Goal: Task Accomplishment & Management: Manage account settings

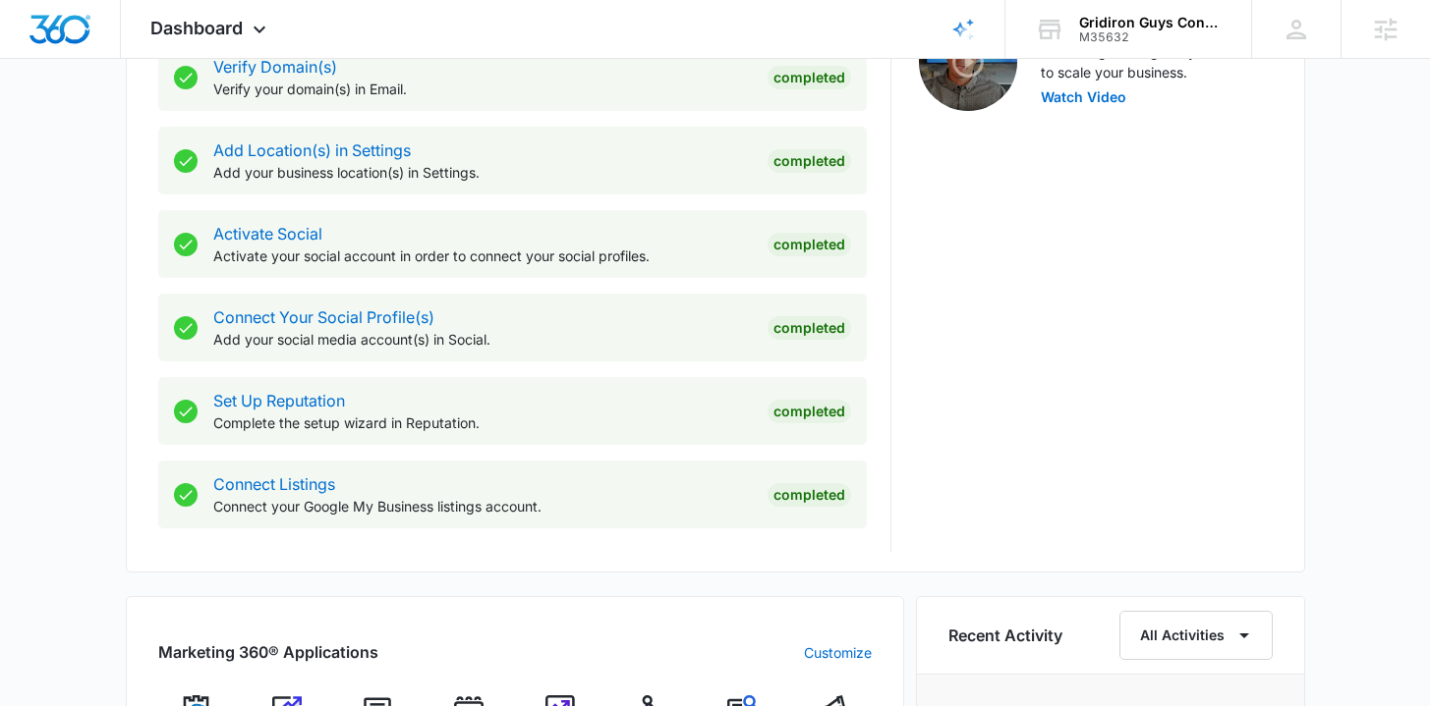
scroll to position [953, 0]
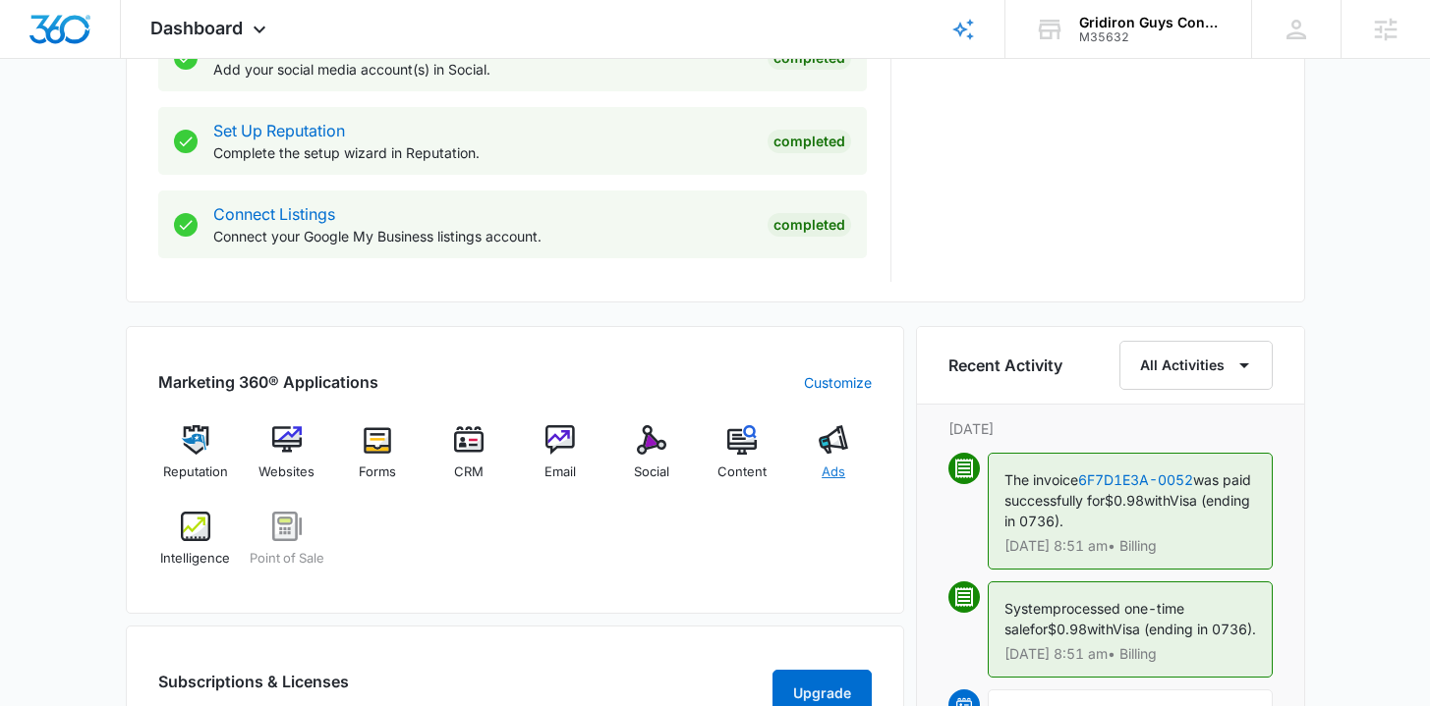
click at [845, 451] on img at bounding box center [832, 439] width 29 height 29
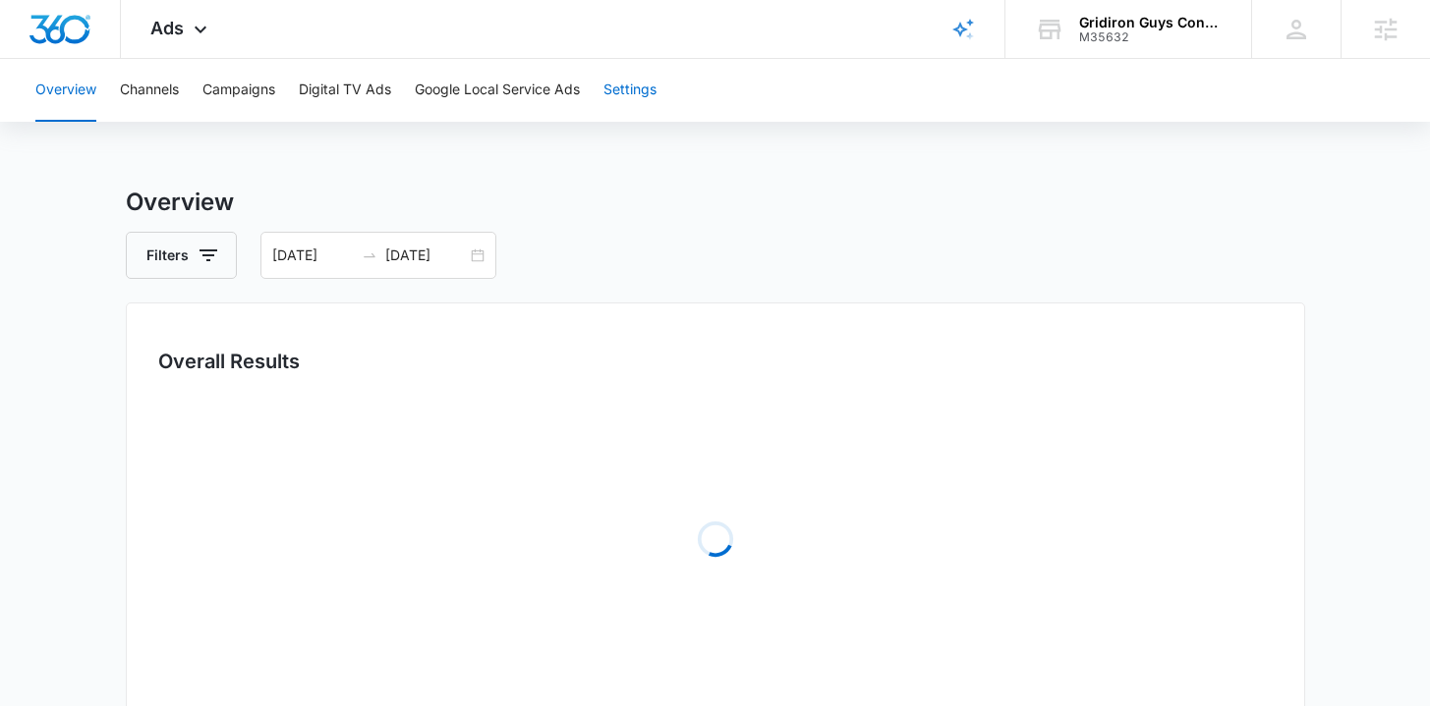
click at [623, 89] on button "Settings" at bounding box center [629, 90] width 53 height 63
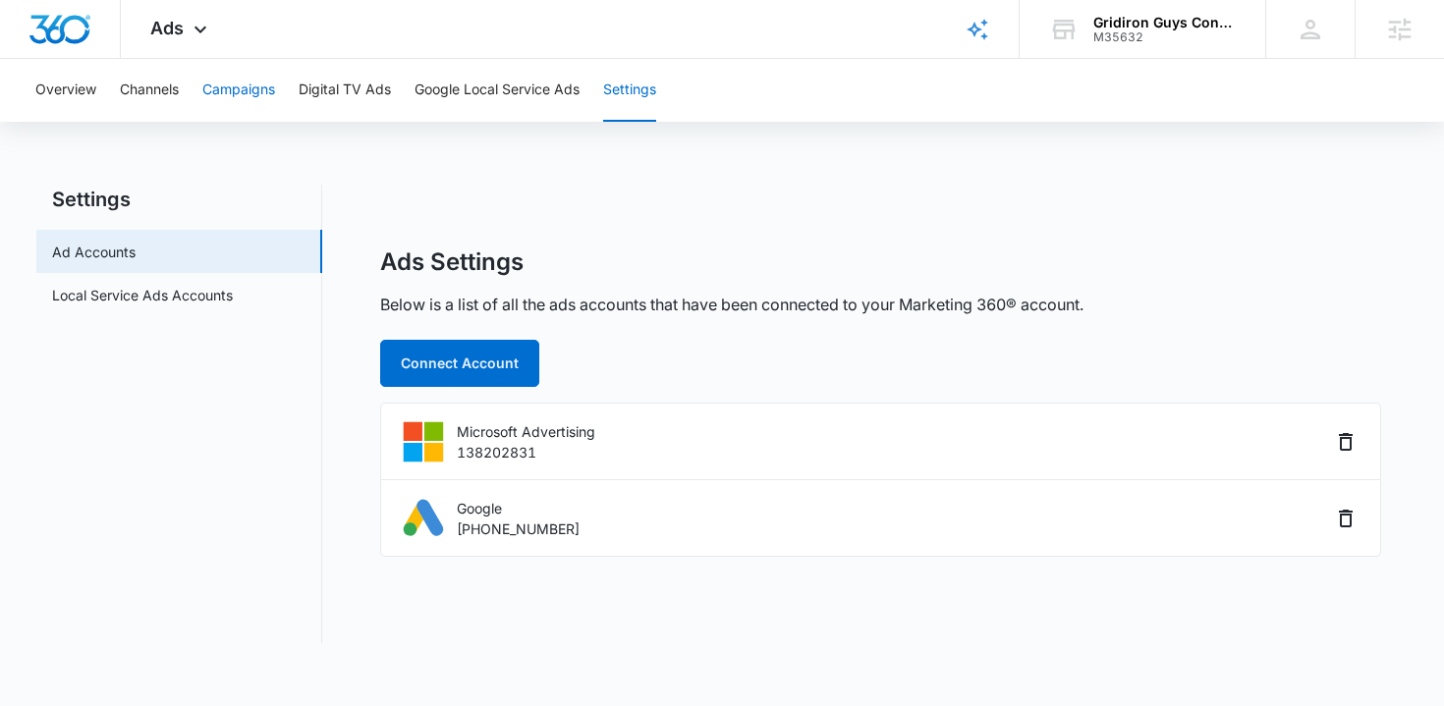
click at [210, 91] on button "Campaigns" at bounding box center [238, 90] width 73 height 63
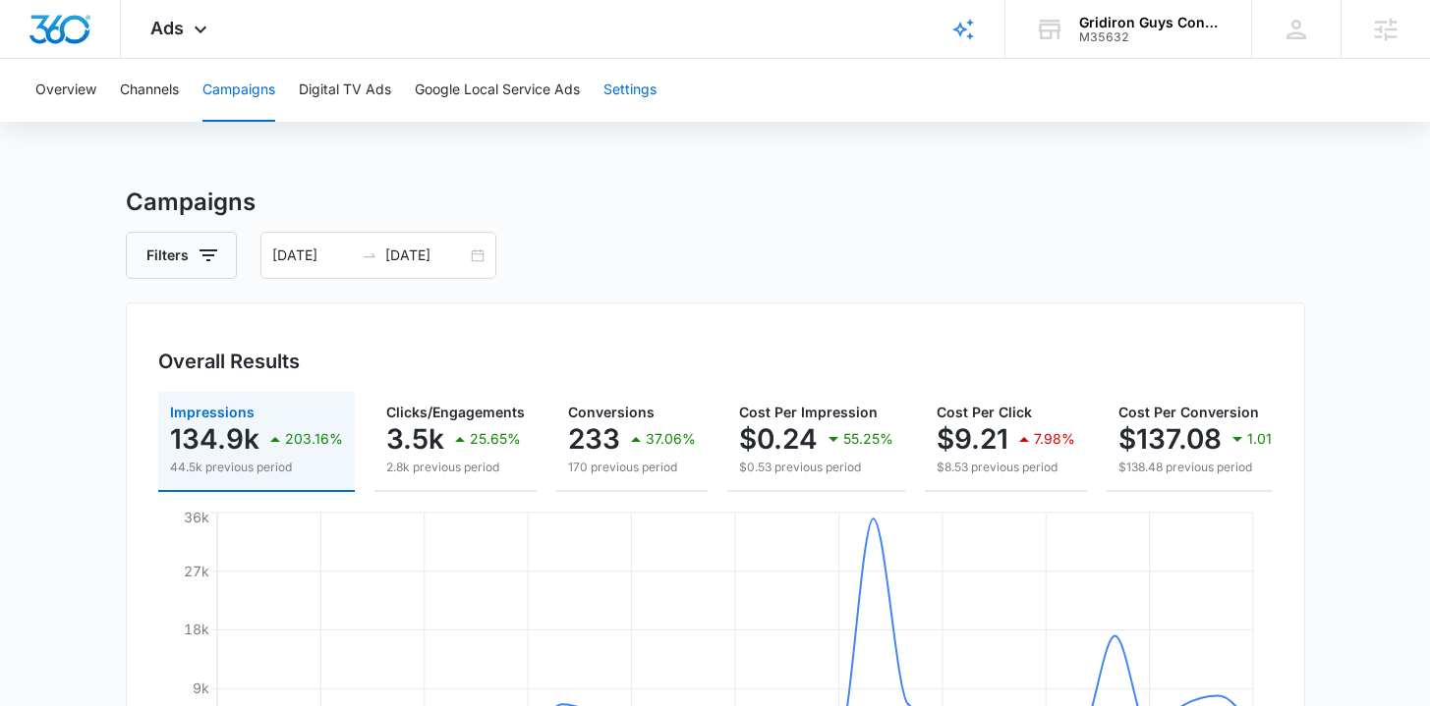
click at [645, 93] on button "Settings" at bounding box center [629, 90] width 53 height 63
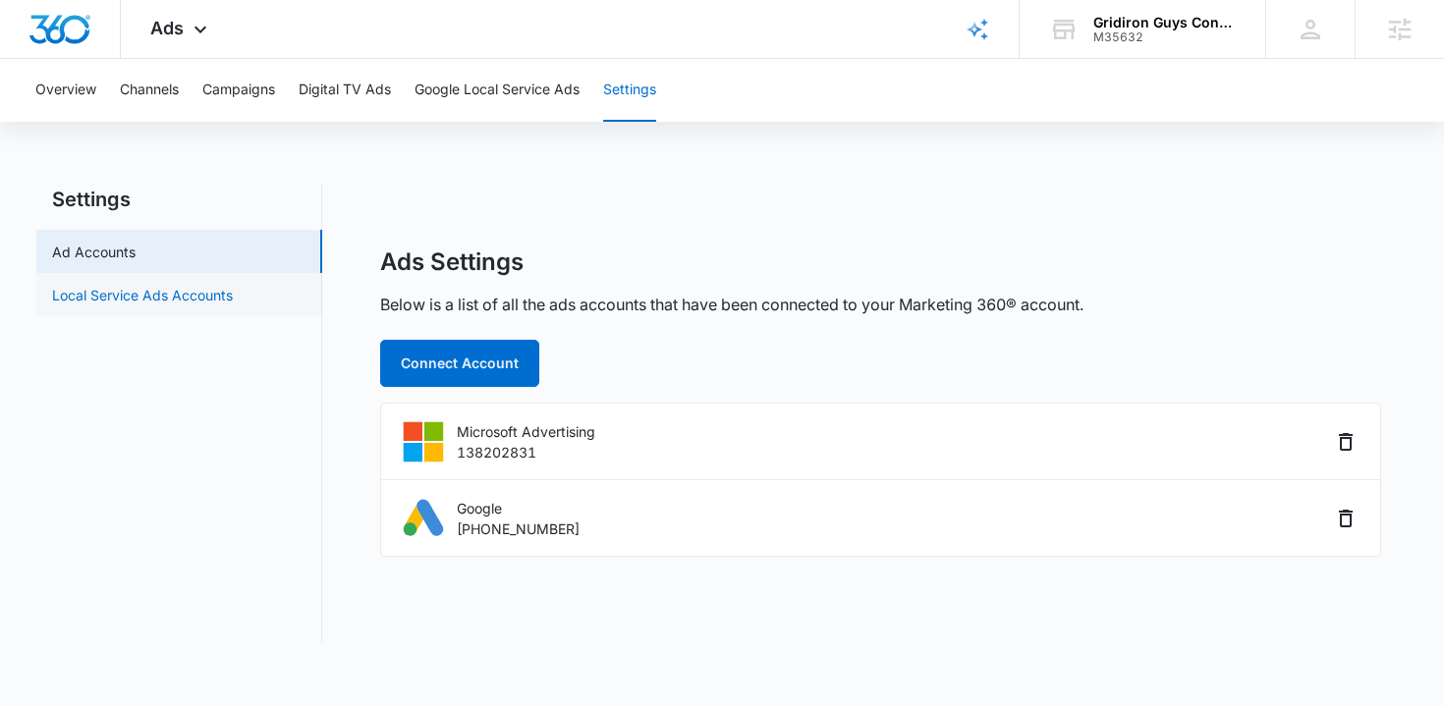
click at [162, 293] on link "Local Service Ads Accounts" at bounding box center [142, 295] width 181 height 21
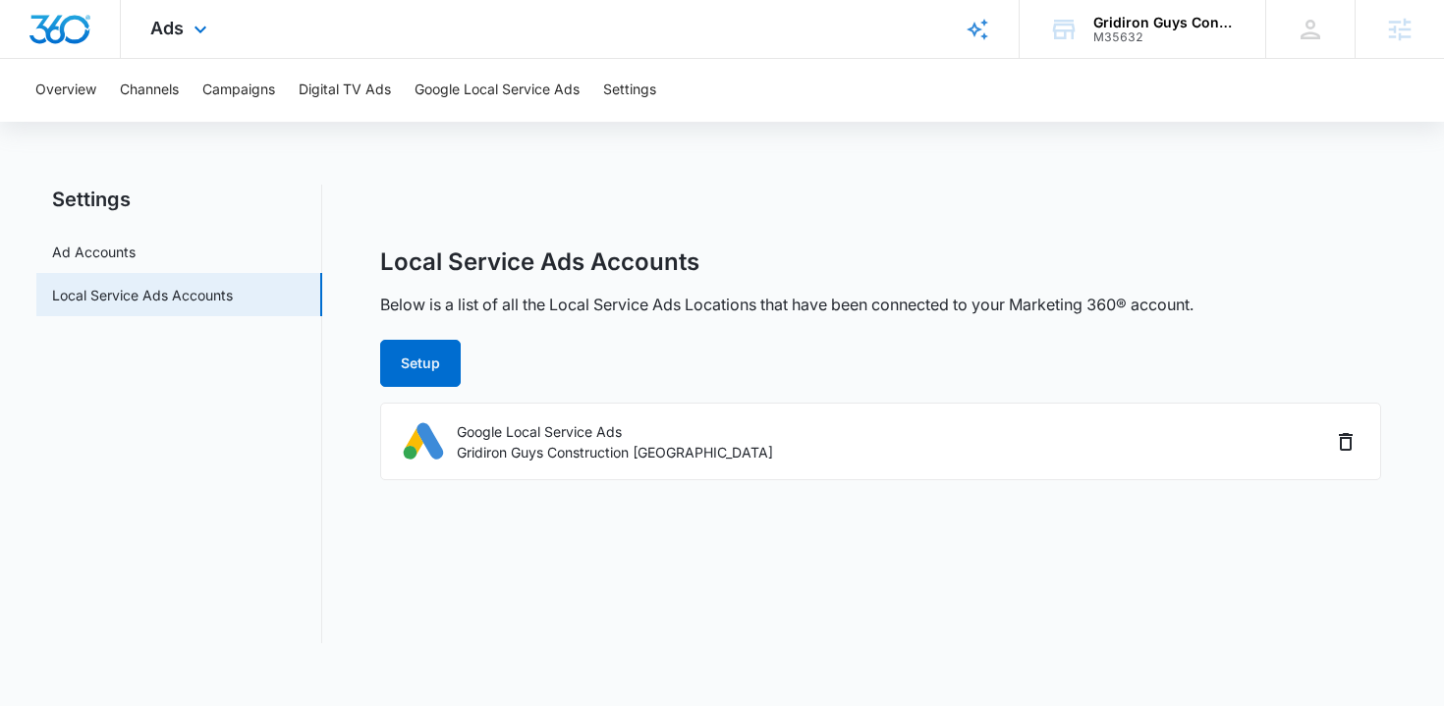
click at [54, 23] on img "Dashboard" at bounding box center [59, 29] width 63 height 29
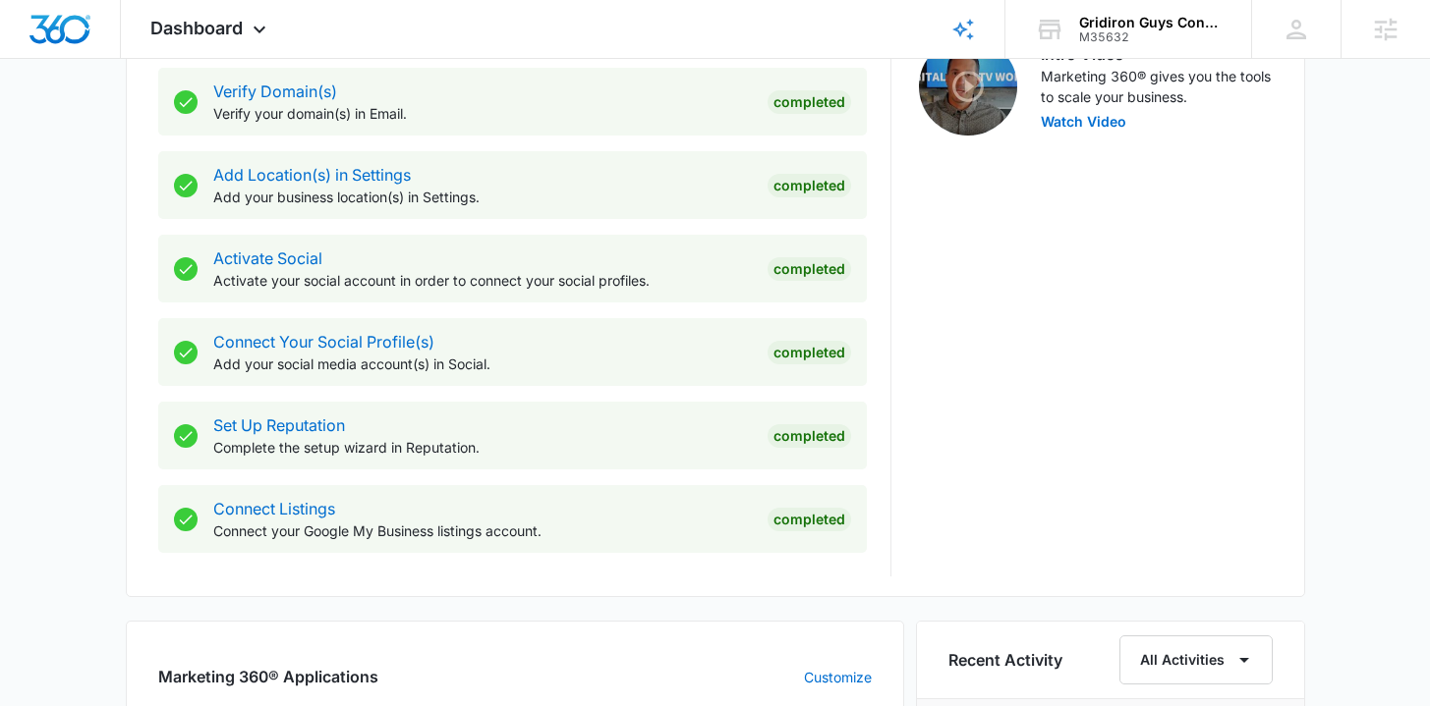
scroll to position [950, 0]
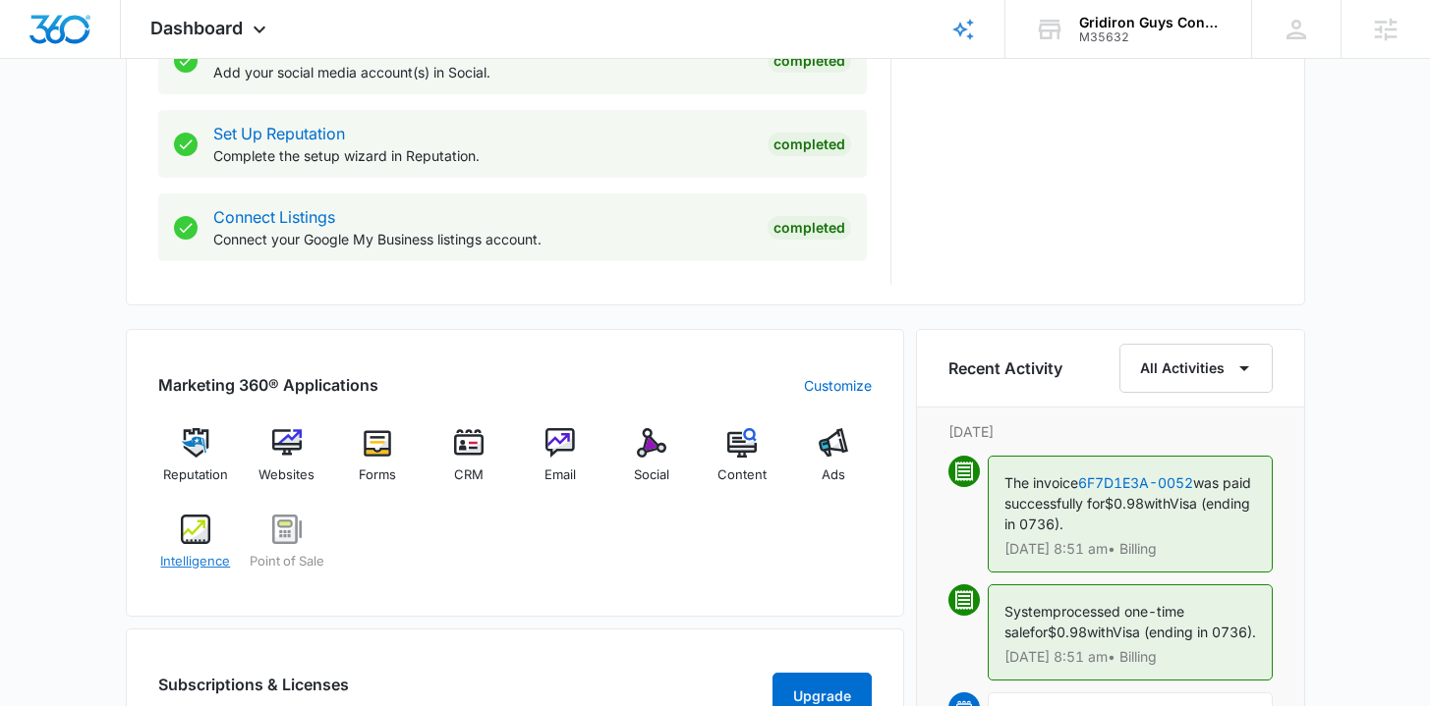
click at [192, 558] on span "Intelligence" at bounding box center [195, 562] width 70 height 20
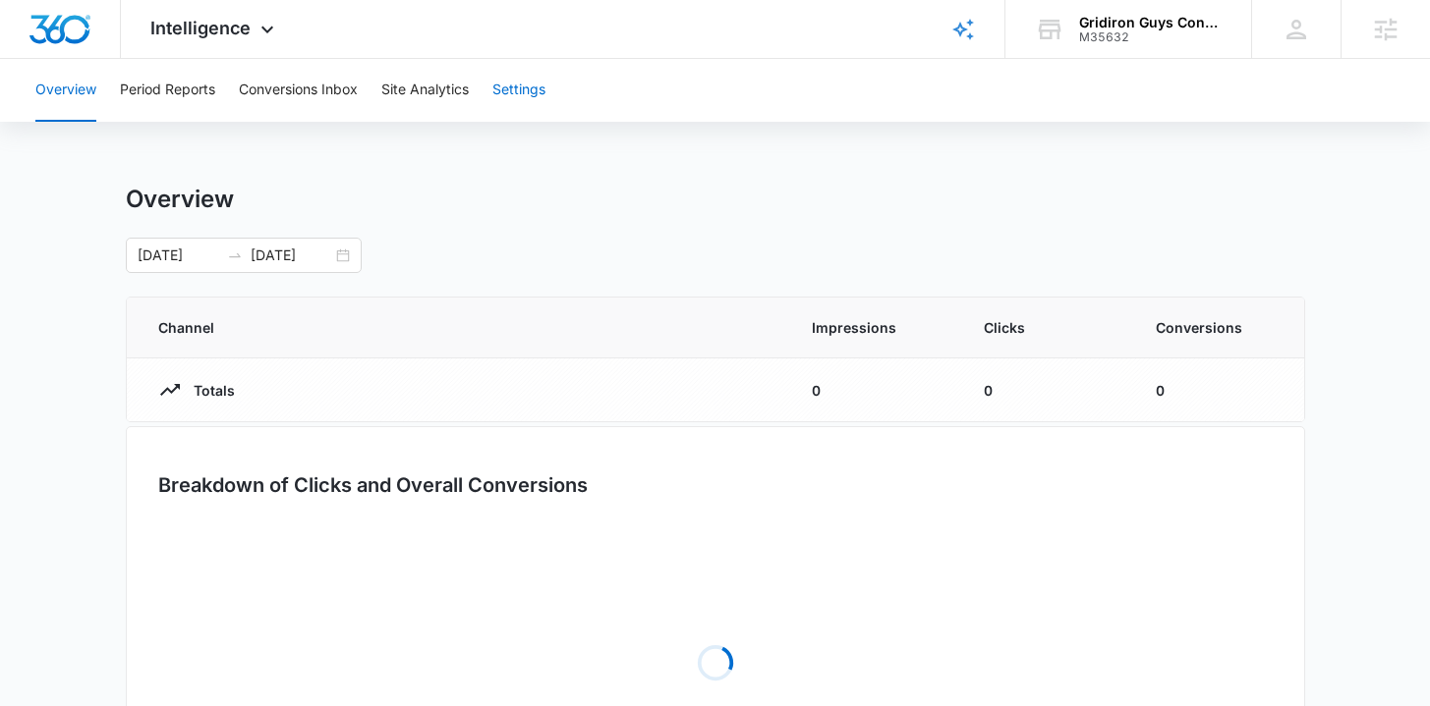
click at [524, 81] on button "Settings" at bounding box center [518, 90] width 53 height 63
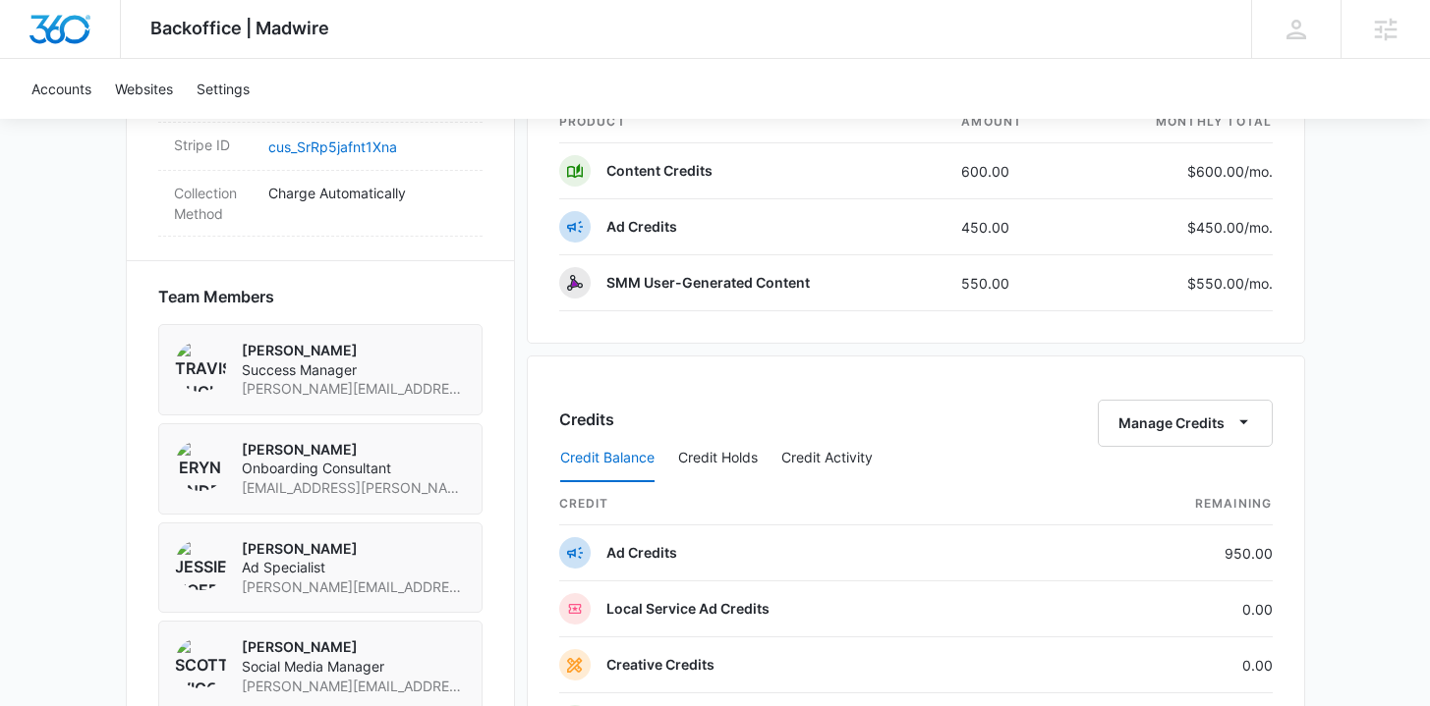
scroll to position [1274, 0]
click at [1186, 411] on button "Manage Credits" at bounding box center [1184, 424] width 175 height 47
click at [1186, 482] on div "Transfer Credits" at bounding box center [1174, 487] width 103 height 14
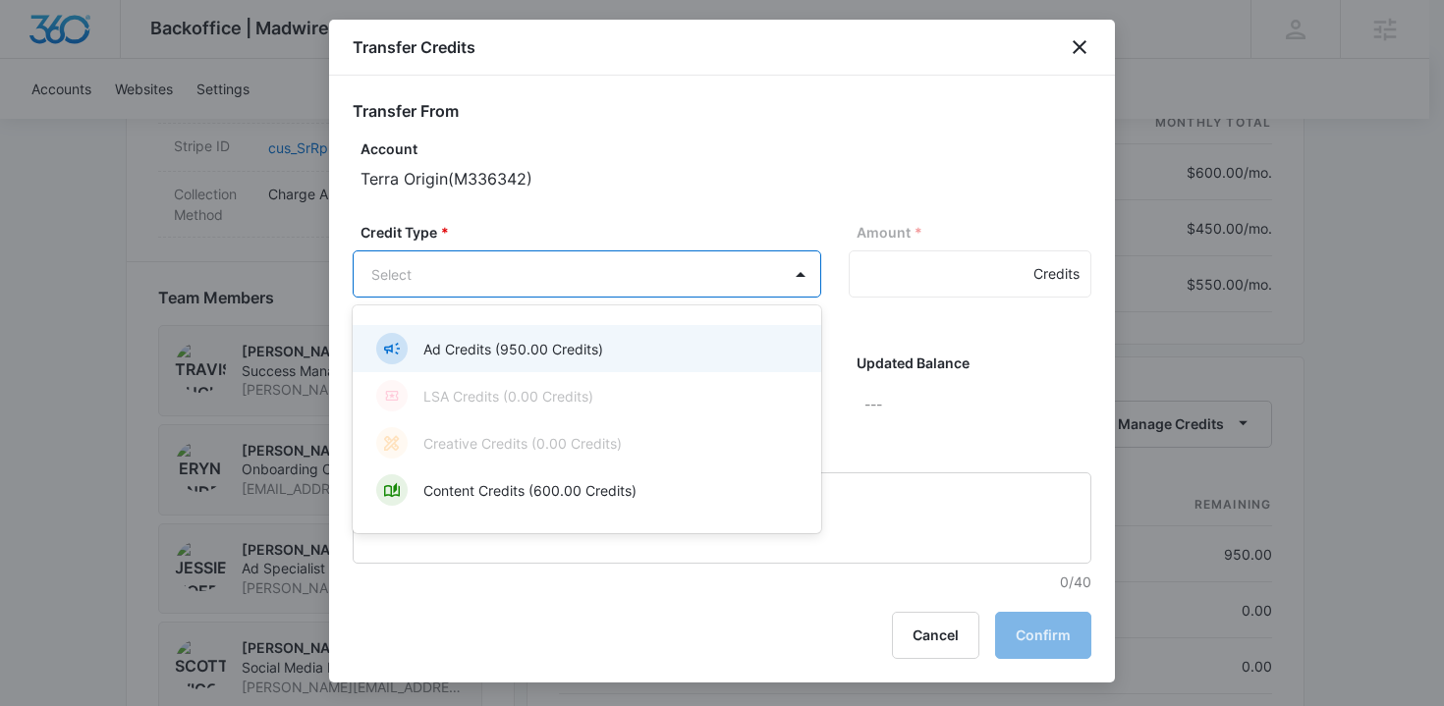
click at [558, 272] on body "Backoffice | Madwire Apps Settings [PERSON_NAME] Buchanan [EMAIL_ADDRESS][PERSO…" at bounding box center [722, 248] width 1444 height 3045
click at [603, 353] on div "Ad Credits (950.00 Credits)" at bounding box center [585, 348] width 418 height 31
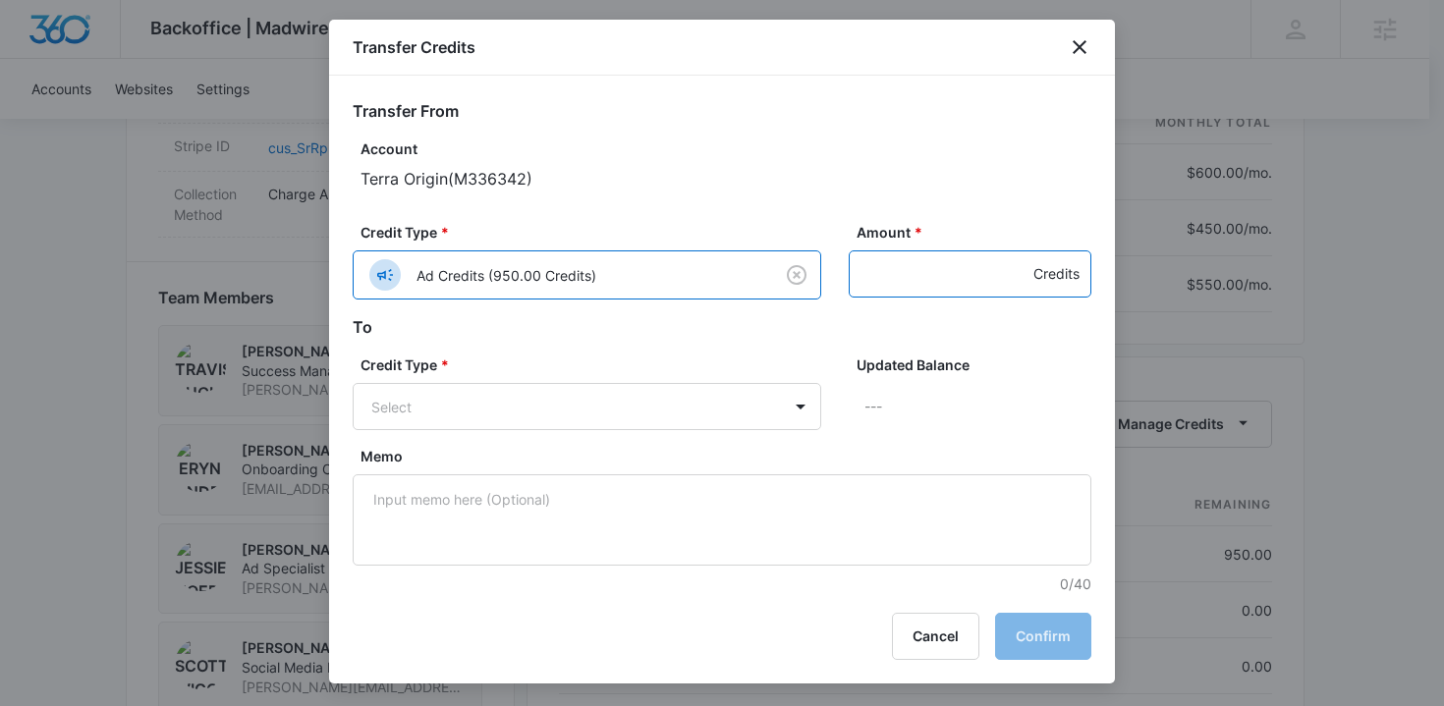
click at [872, 292] on input "Amount *" at bounding box center [970, 274] width 243 height 47
type input "400"
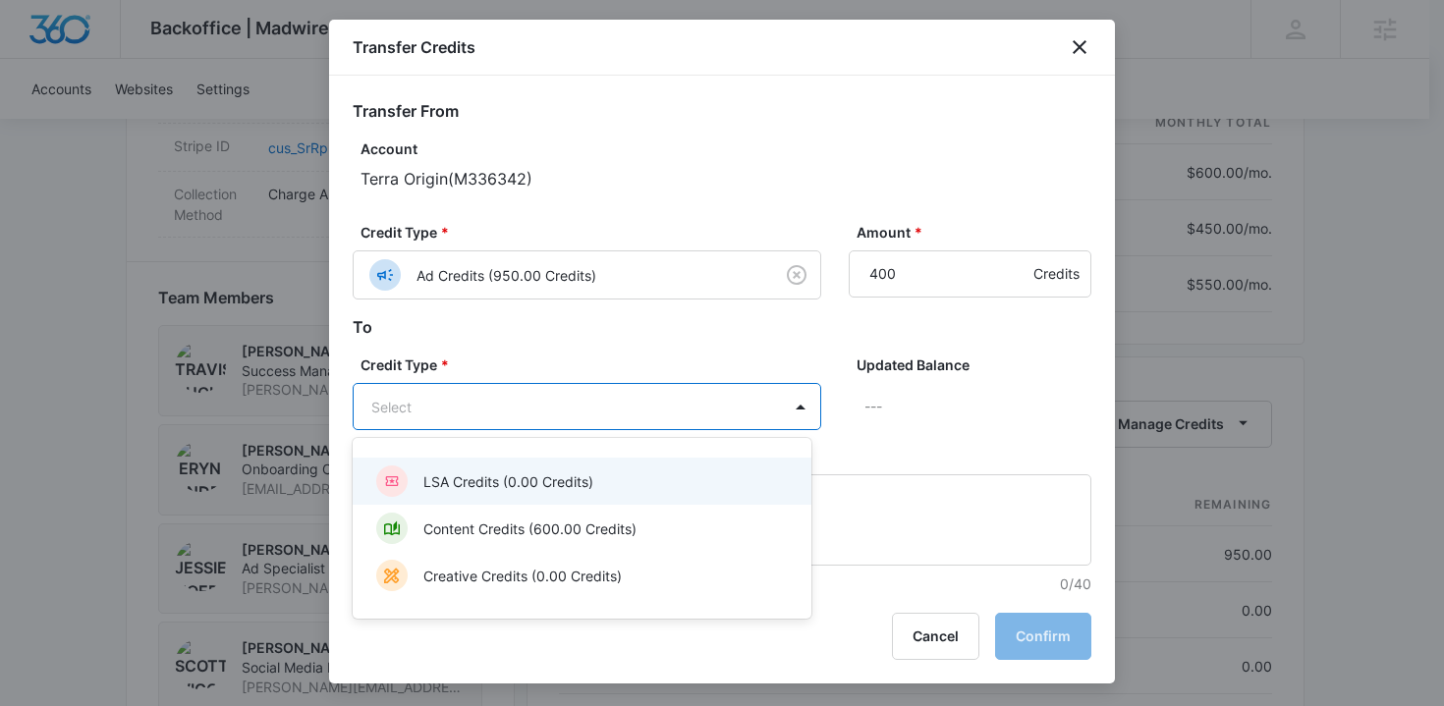
click at [747, 392] on body "Backoffice | Madwire Apps Settings [PERSON_NAME] Buchanan [EMAIL_ADDRESS][PERSO…" at bounding box center [722, 248] width 1444 height 3045
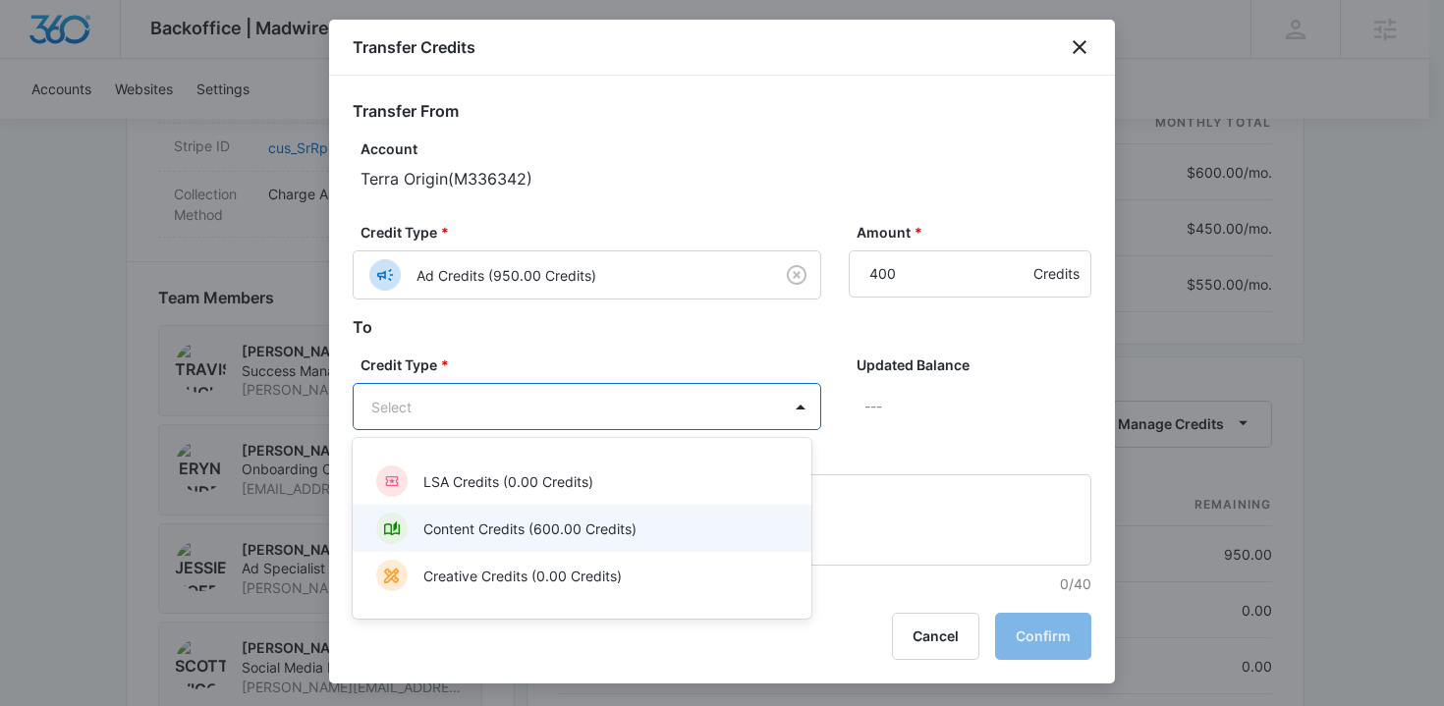
click at [647, 513] on div "Content Credits (600.00 Credits)" at bounding box center [580, 528] width 408 height 31
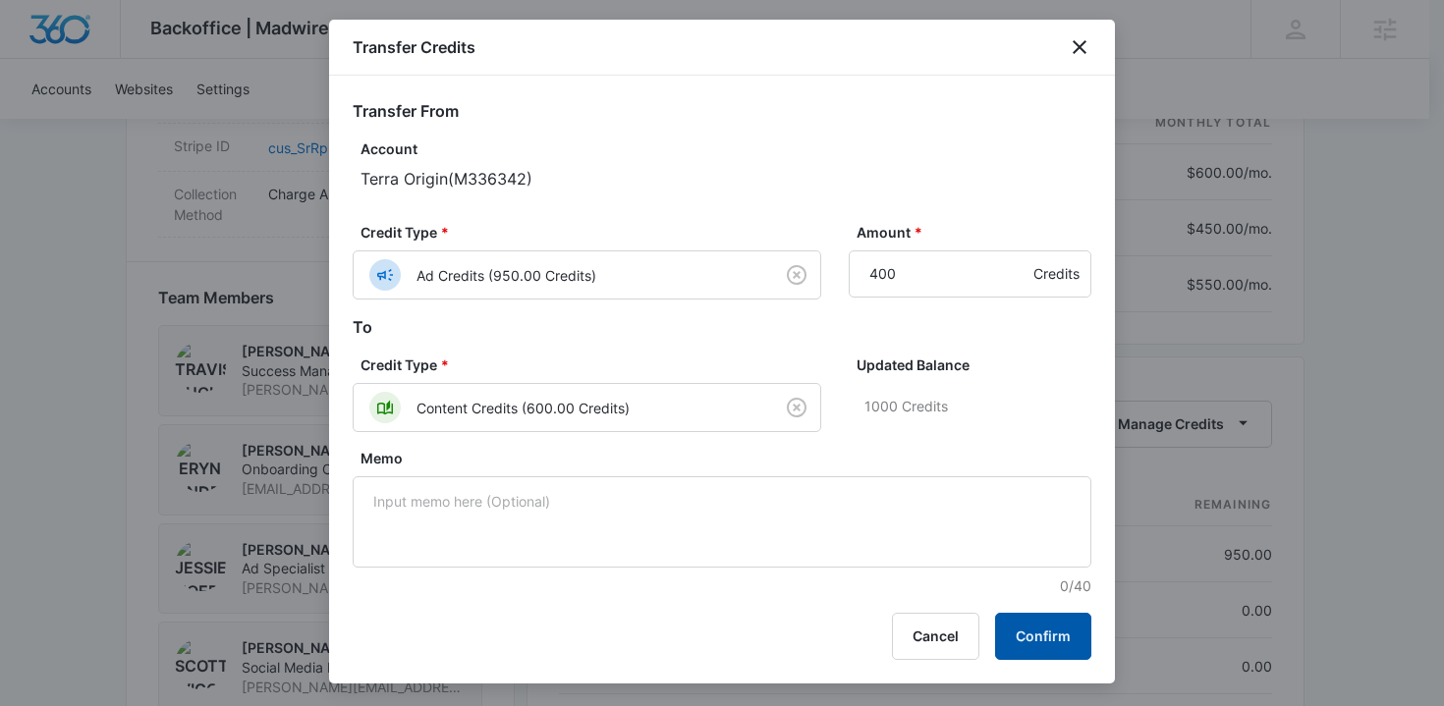
click at [1069, 629] on button "Confirm" at bounding box center [1043, 636] width 96 height 47
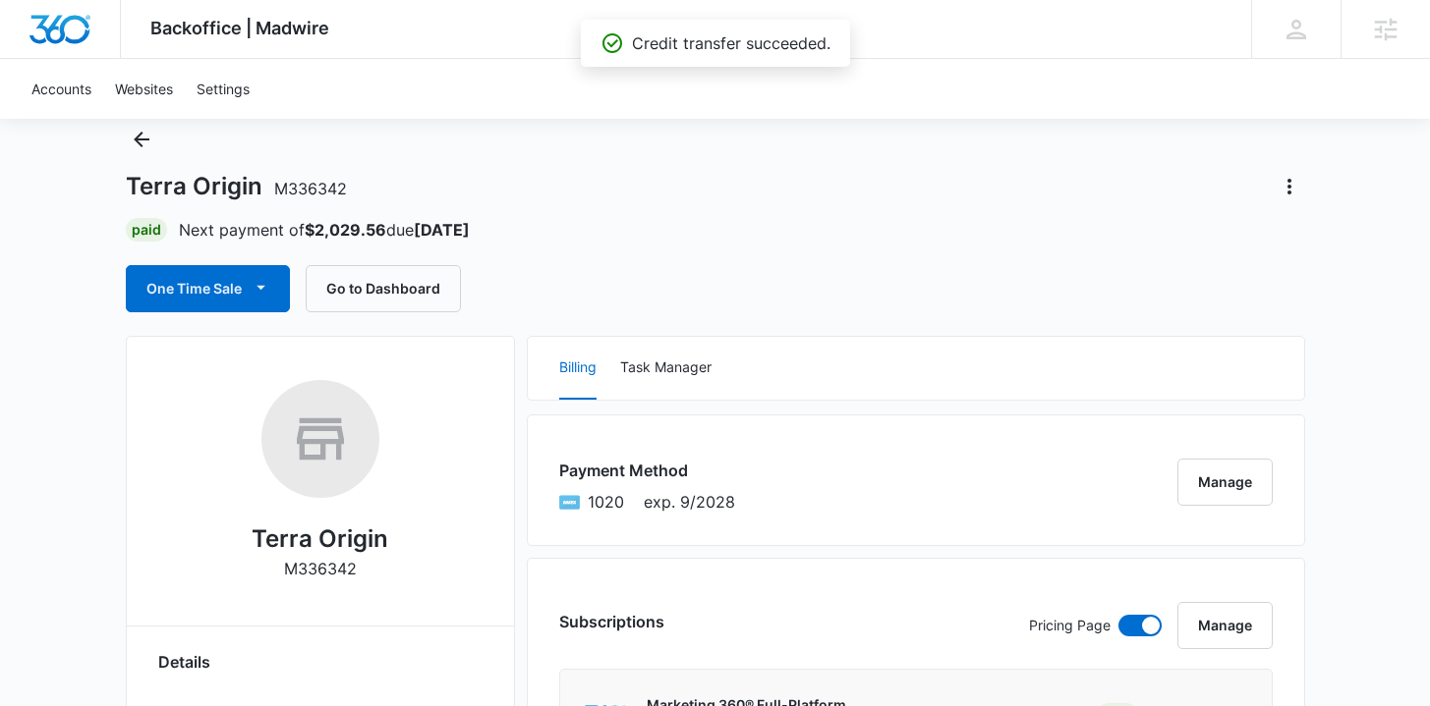
scroll to position [0, 0]
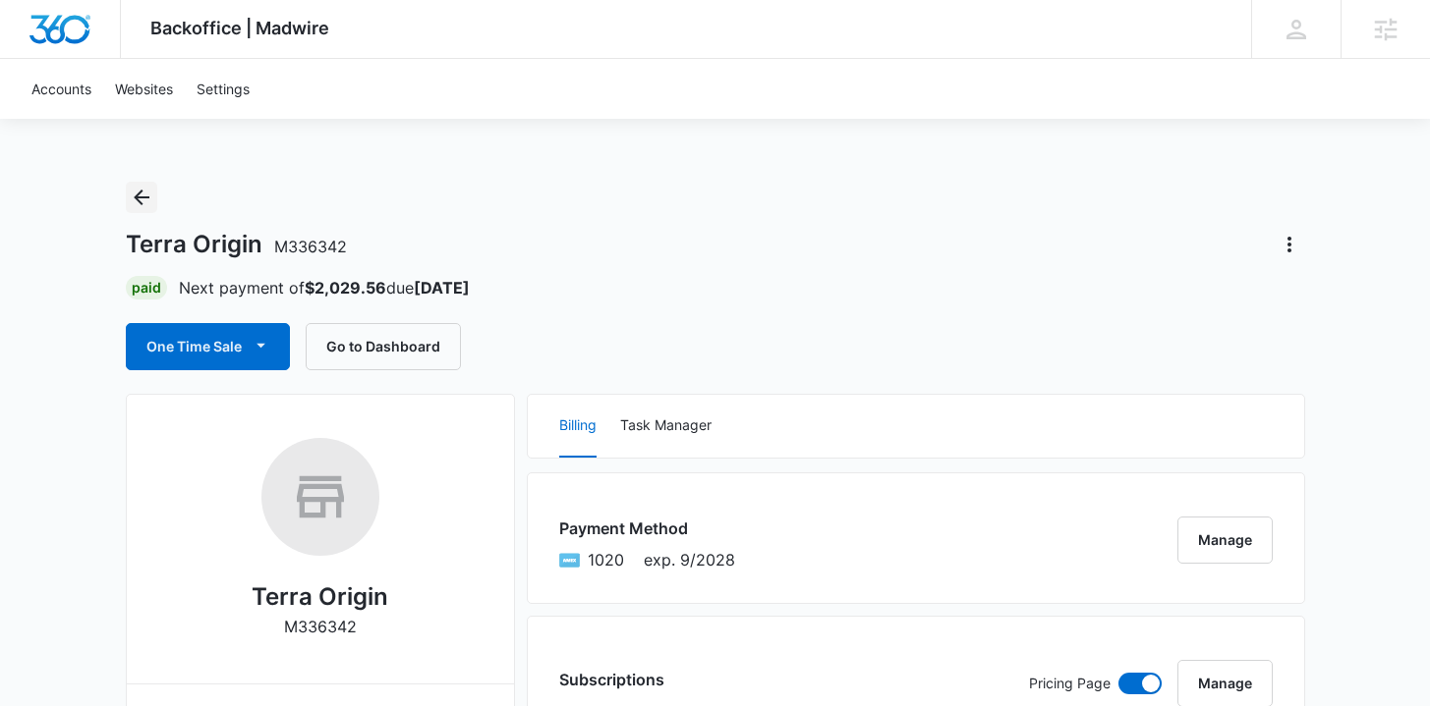
click at [130, 206] on icon "Back" at bounding box center [142, 198] width 24 height 24
